Goal: Browse casually: Explore the website without a specific task or goal

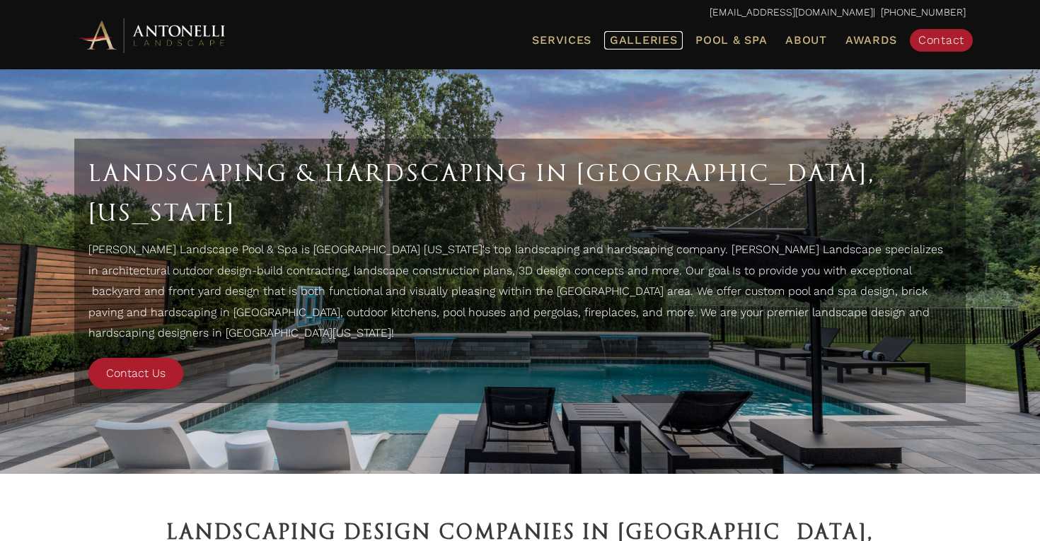
click at [644, 37] on span "Galleries" at bounding box center [643, 39] width 67 height 13
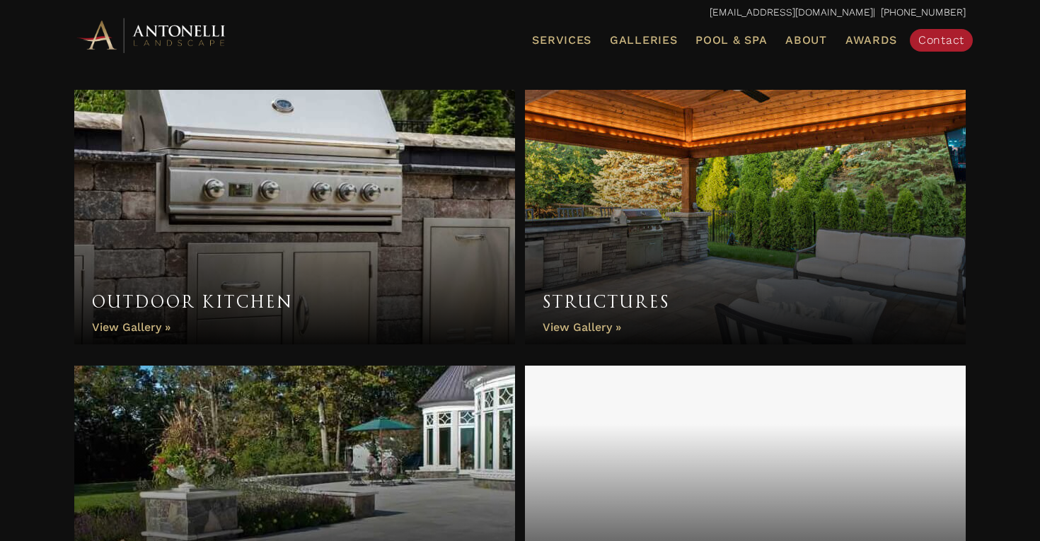
scroll to position [990, 0]
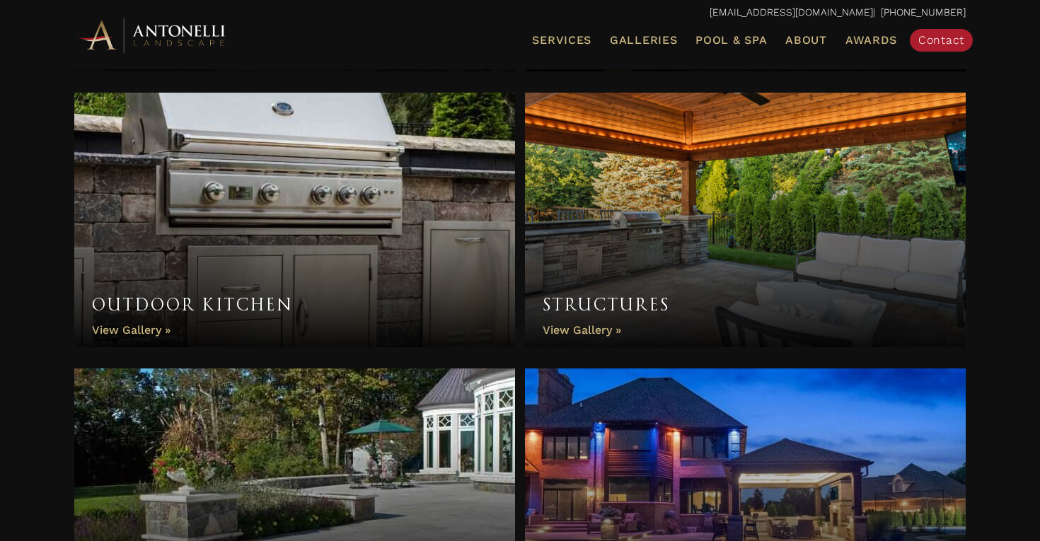
click at [596, 266] on link "Structures" at bounding box center [745, 220] width 441 height 255
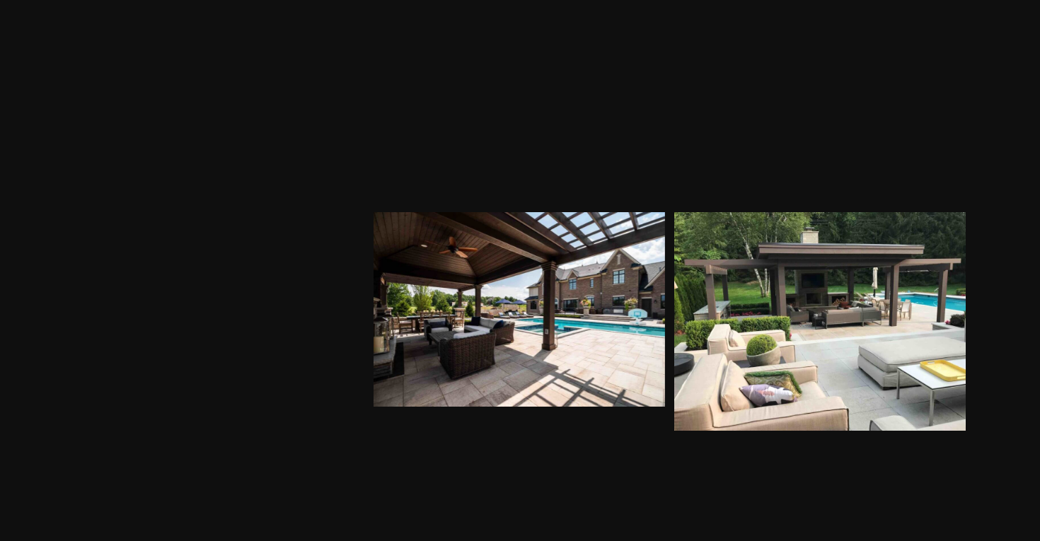
scroll to position [958, 0]
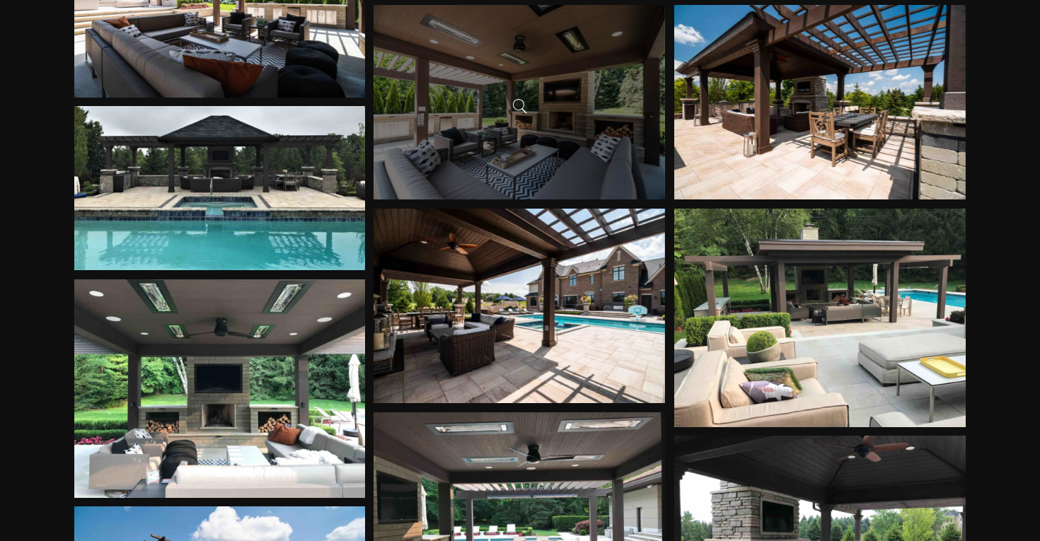
click at [458, 125] on div at bounding box center [518, 102] width 291 height 194
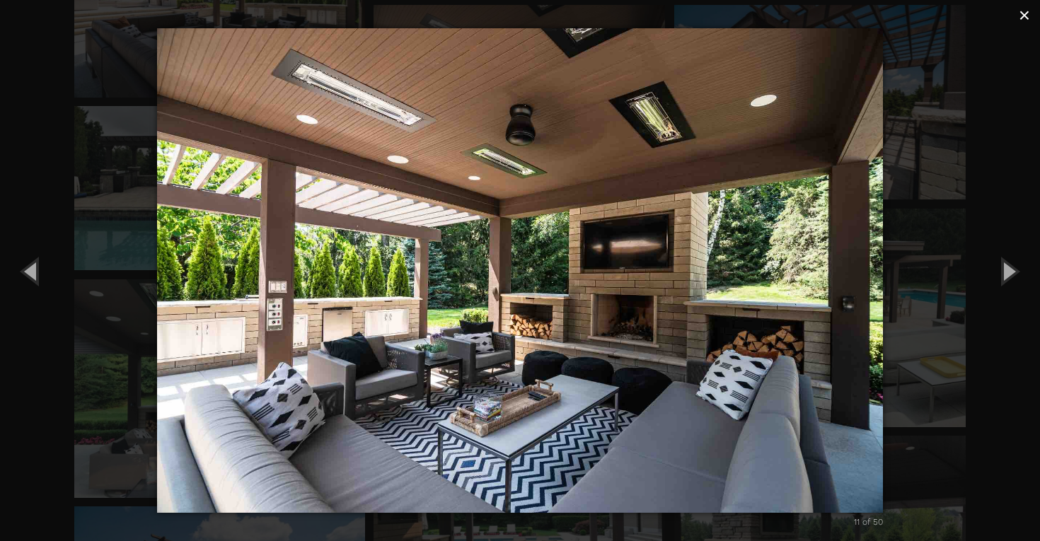
click at [1023, 13] on span "×" at bounding box center [1023, 15] width 11 height 22
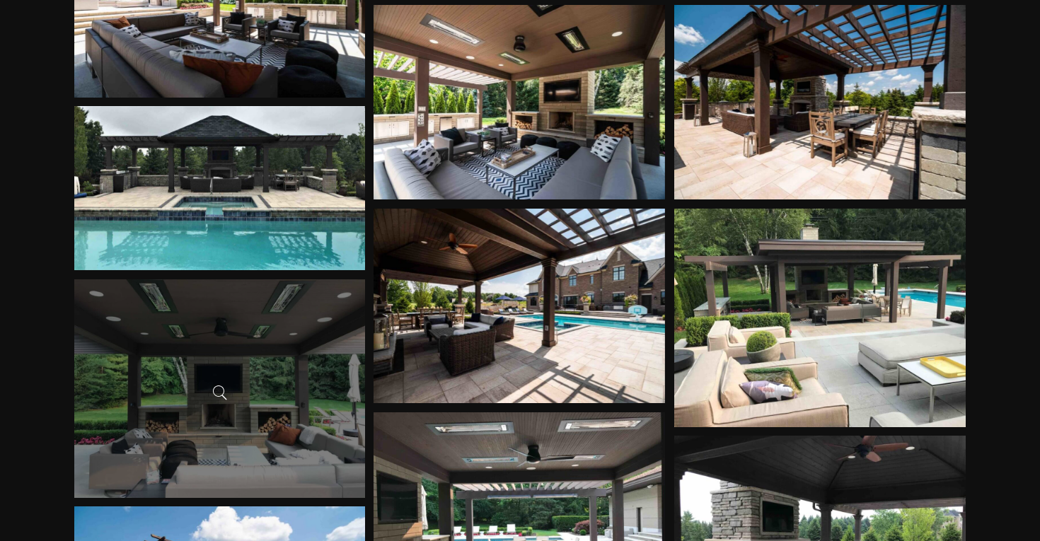
click at [266, 407] on div at bounding box center [219, 388] width 291 height 219
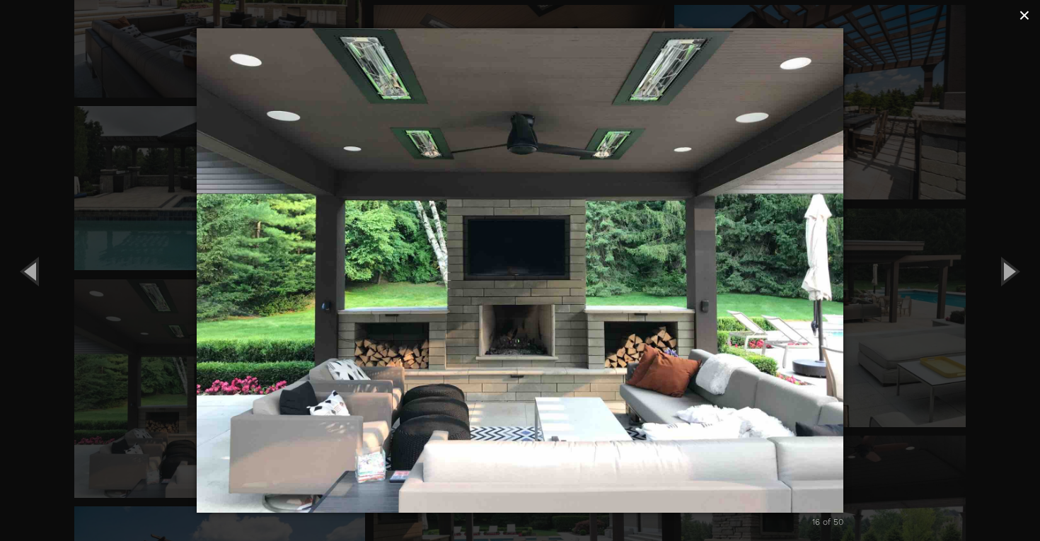
click at [1023, 16] on span "×" at bounding box center [1023, 15] width 11 height 22
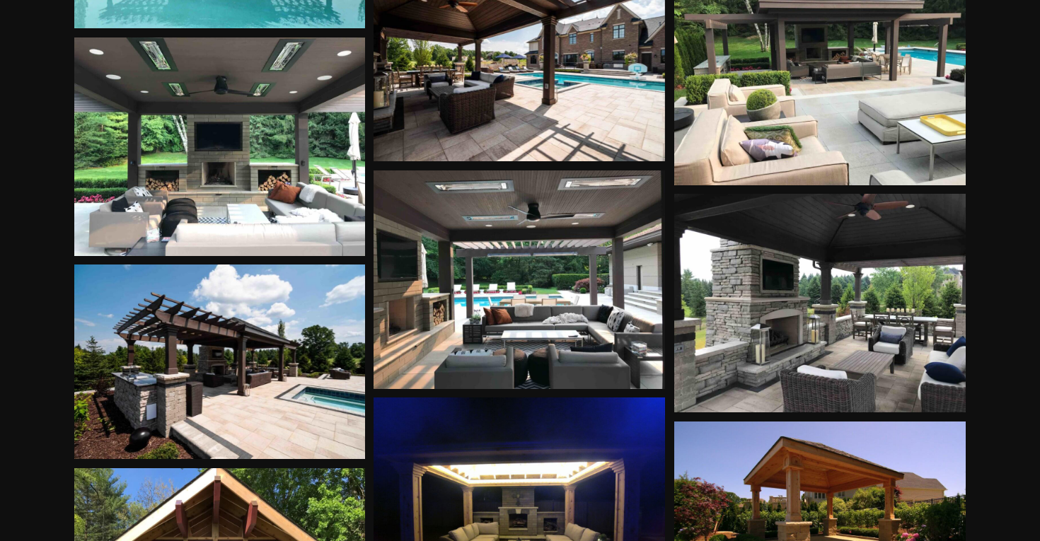
scroll to position [1205, 0]
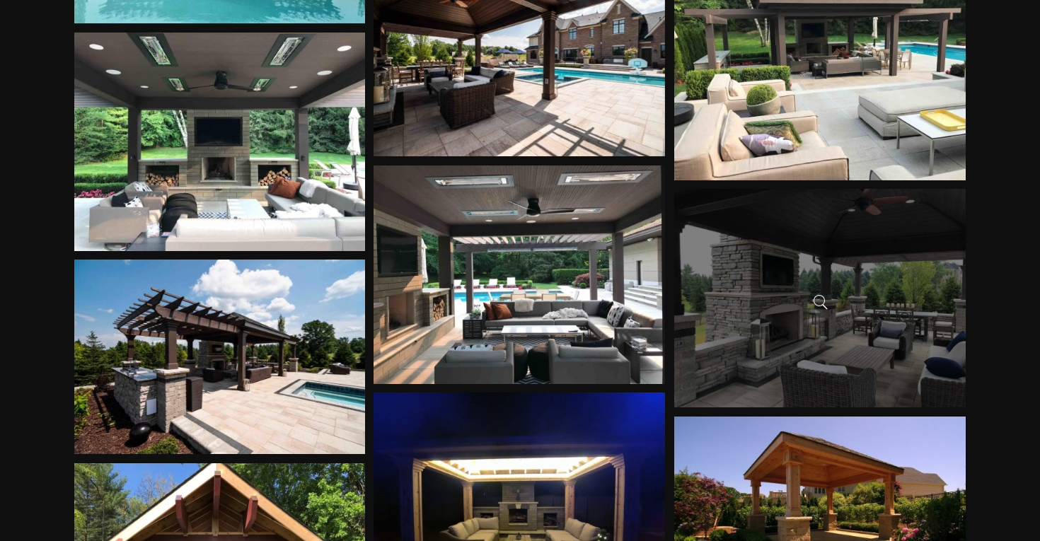
click at [942, 323] on div at bounding box center [819, 298] width 291 height 219
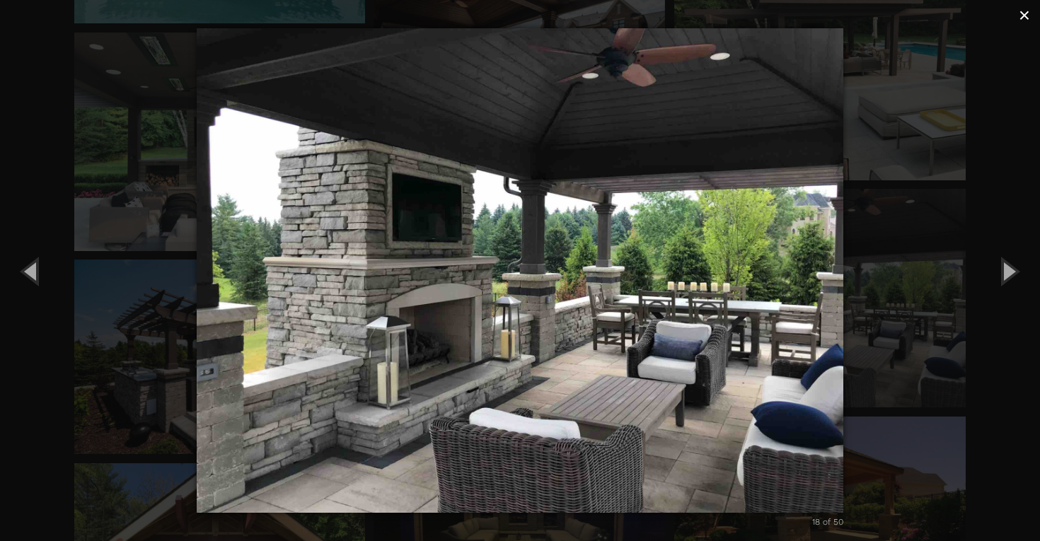
click at [1025, 16] on span "×" at bounding box center [1023, 15] width 11 height 22
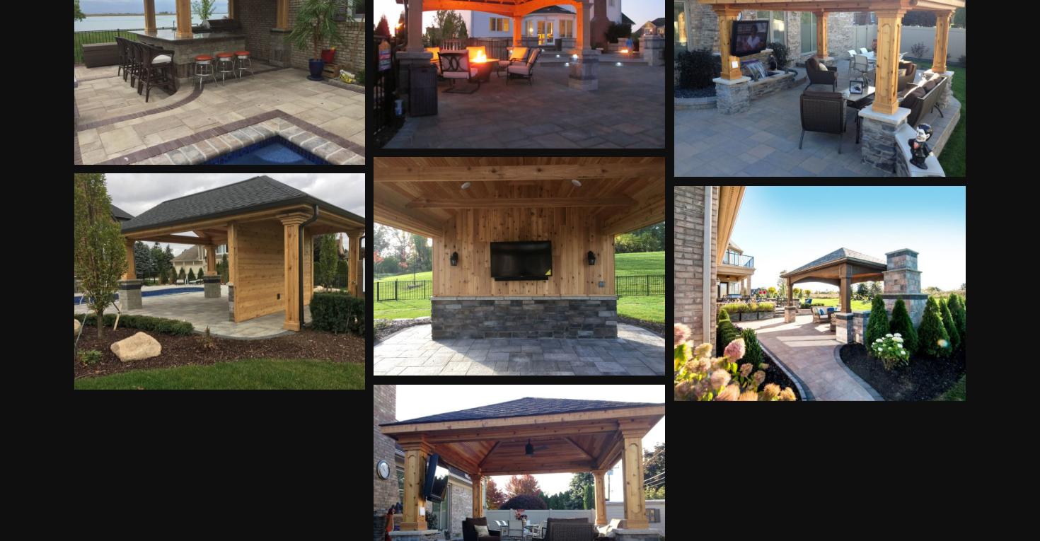
scroll to position [3427, 0]
